Goal: Check status

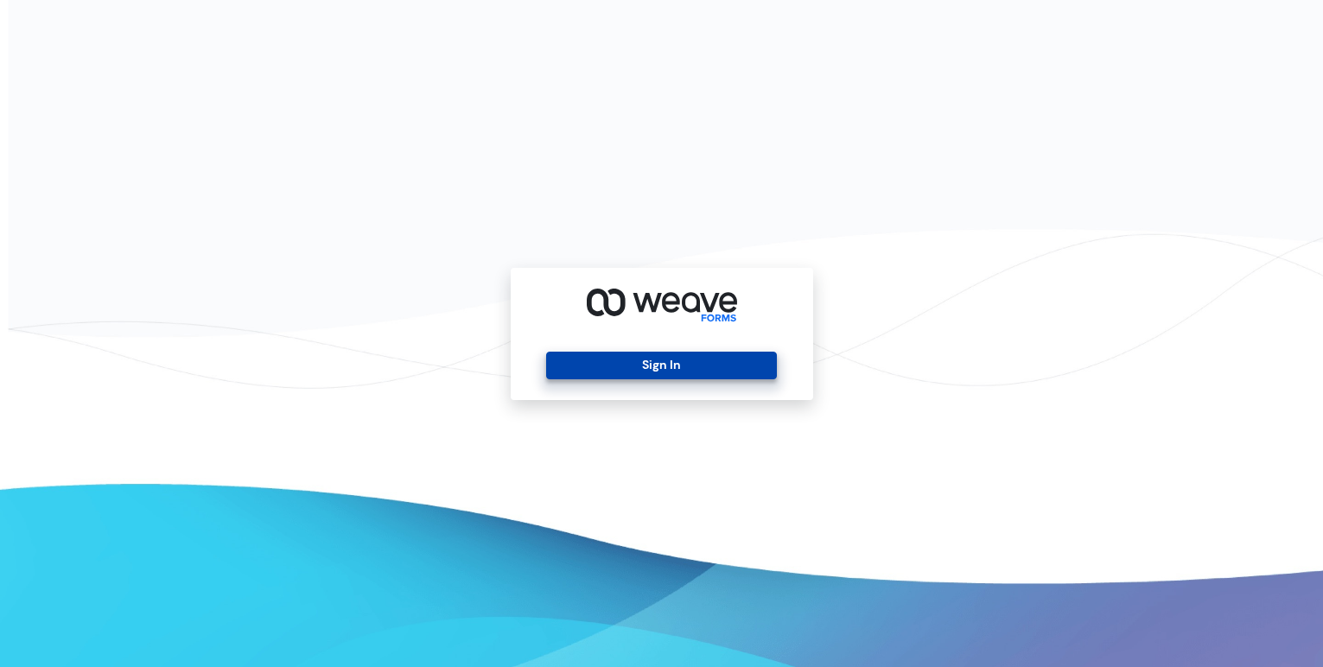
click at [676, 373] on button "Sign In" at bounding box center [661, 366] width 231 height 28
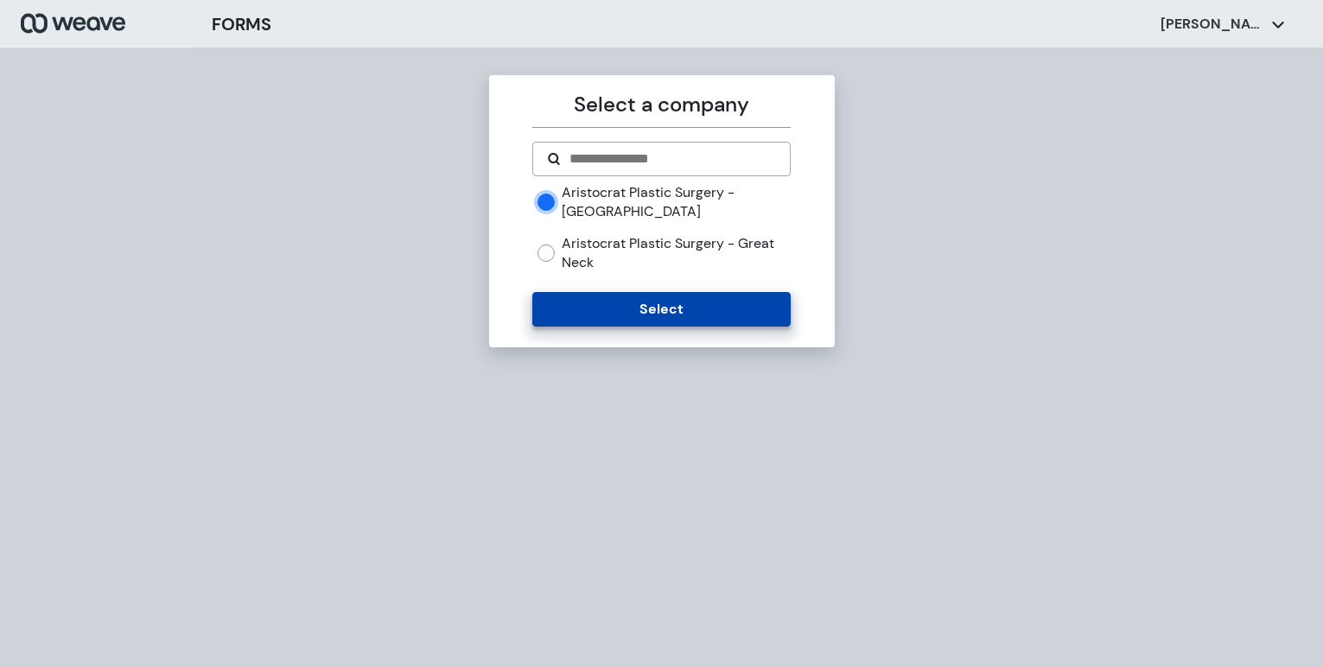
click at [657, 306] on button "Select" at bounding box center [661, 309] width 258 height 35
